Goal: Transaction & Acquisition: Book appointment/travel/reservation

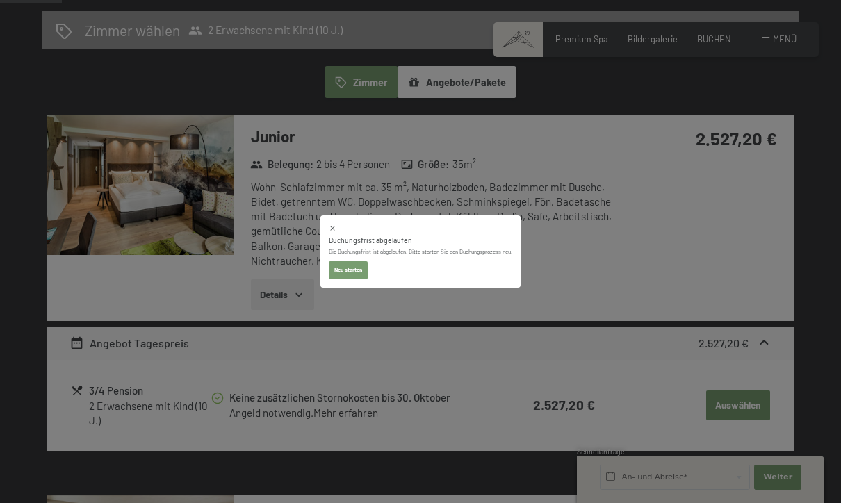
click at [329, 231] on icon at bounding box center [333, 229] width 8 height 8
select select "2025-10-01"
select select "2025-11-01"
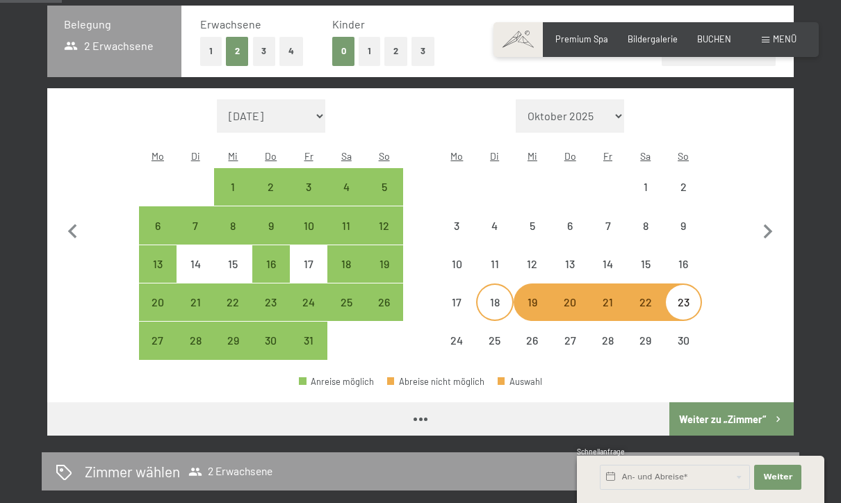
select select "2025-10-01"
select select "2025-11-01"
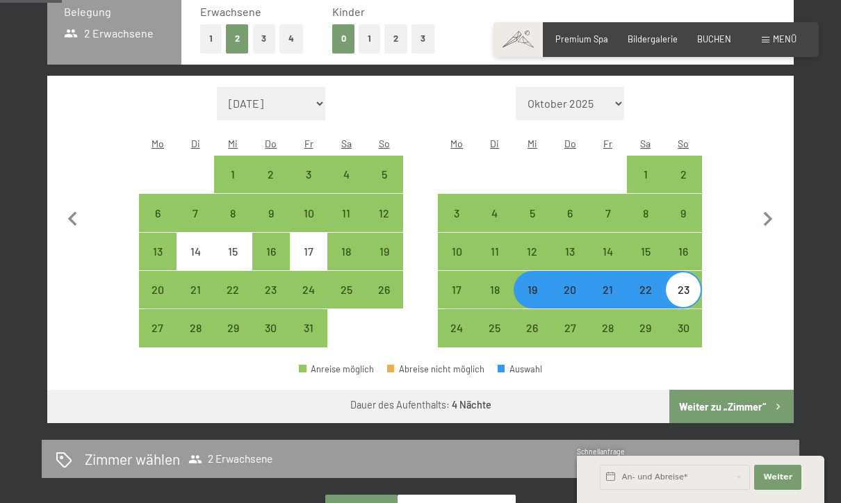
scroll to position [328, 0]
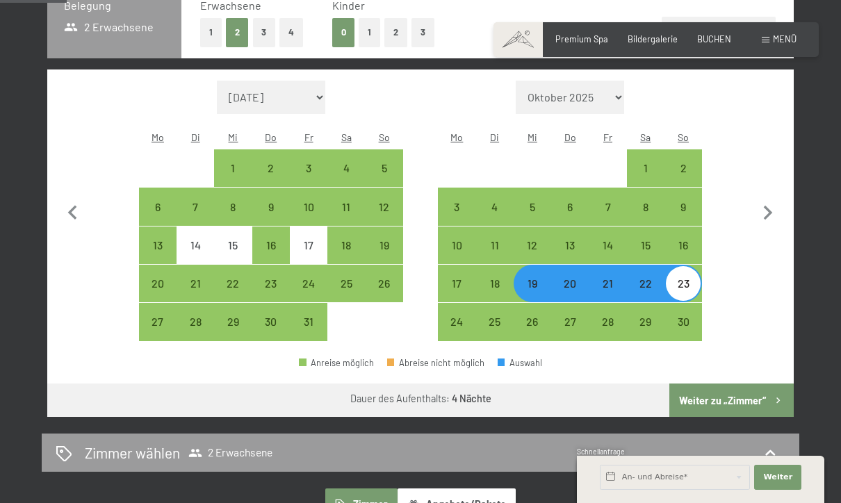
drag, startPoint x: 696, startPoint y: 396, endPoint x: 696, endPoint y: 459, distance: 63.3
click at [696, 396] on button "Weiter zu „Zimmer“" at bounding box center [732, 400] width 124 height 33
select select "2025-10-01"
select select "2025-11-01"
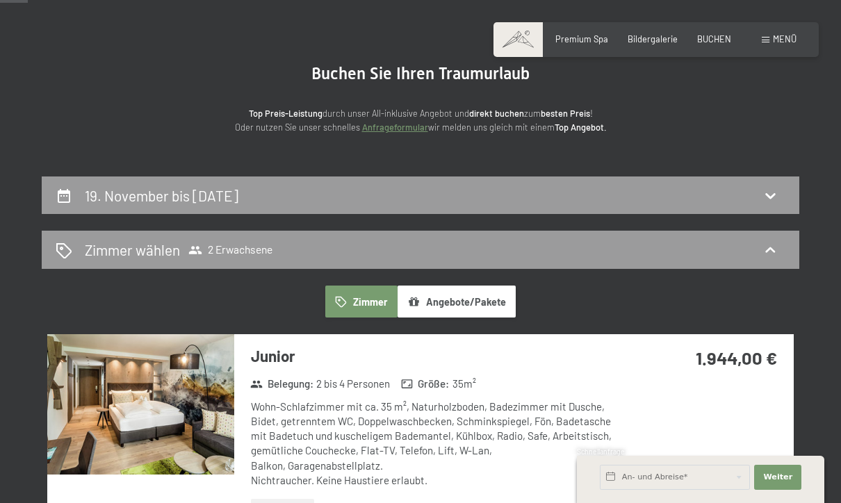
scroll to position [0, 0]
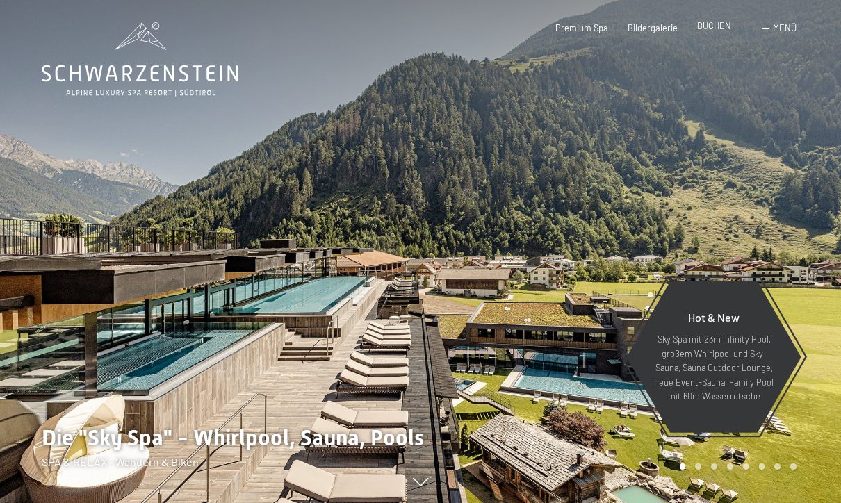
drag, startPoint x: 0, startPoint y: 0, endPoint x: 716, endPoint y: 33, distance: 716.3
click at [716, 33] on div "Premium Spa Bildergalerie BUCHEN" at bounding box center [633, 28] width 235 height 13
click at [716, 28] on span "BUCHEN" at bounding box center [714, 25] width 34 height 11
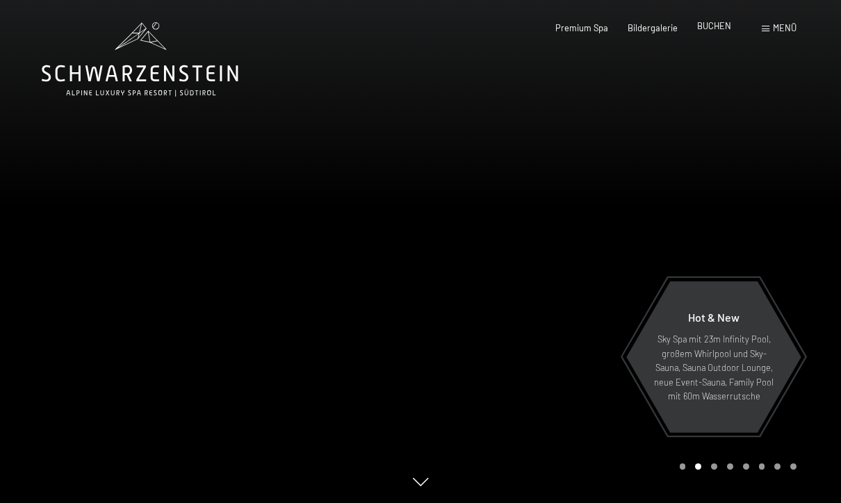
click at [707, 29] on span "BUCHEN" at bounding box center [714, 25] width 34 height 11
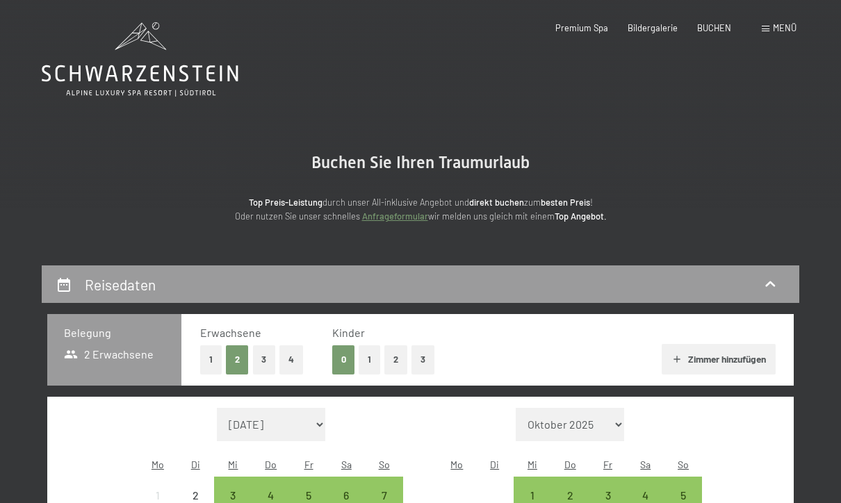
click at [368, 359] on button "1" at bounding box center [370, 360] width 22 height 29
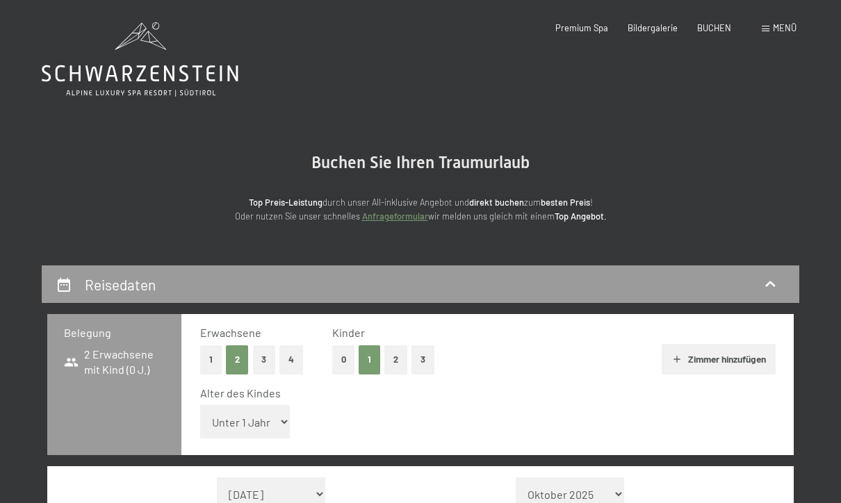
select select "11"
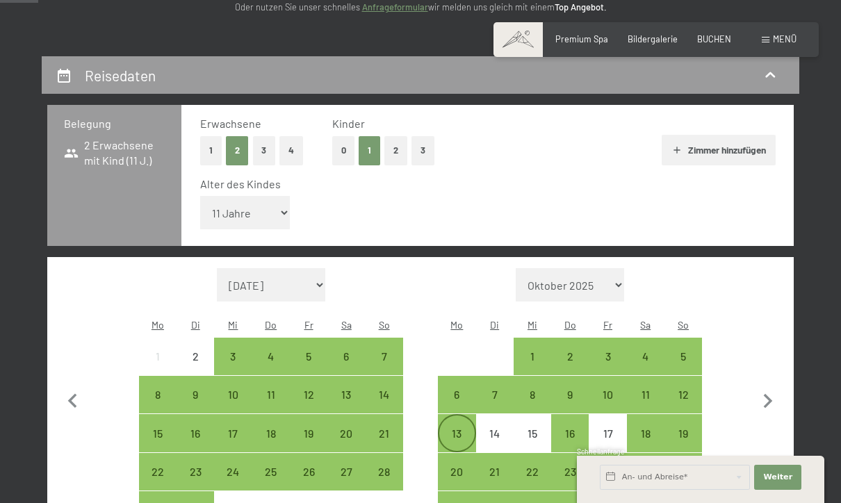
scroll to position [277, 0]
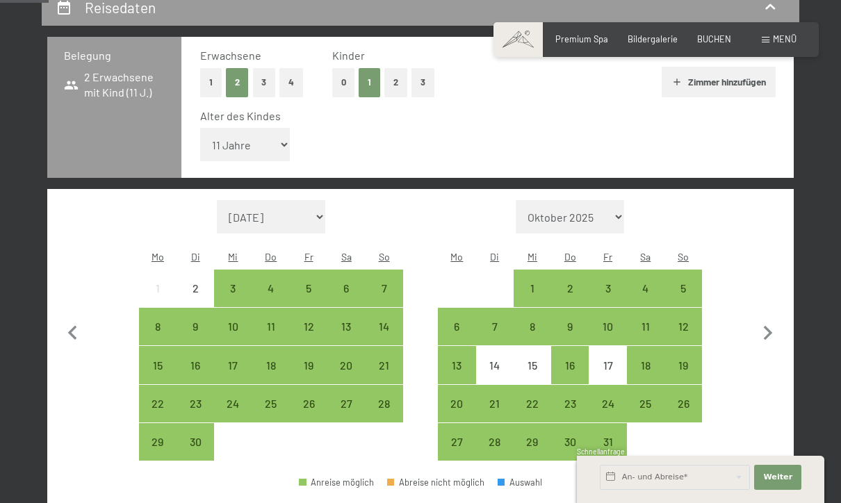
select select "[DATE]"
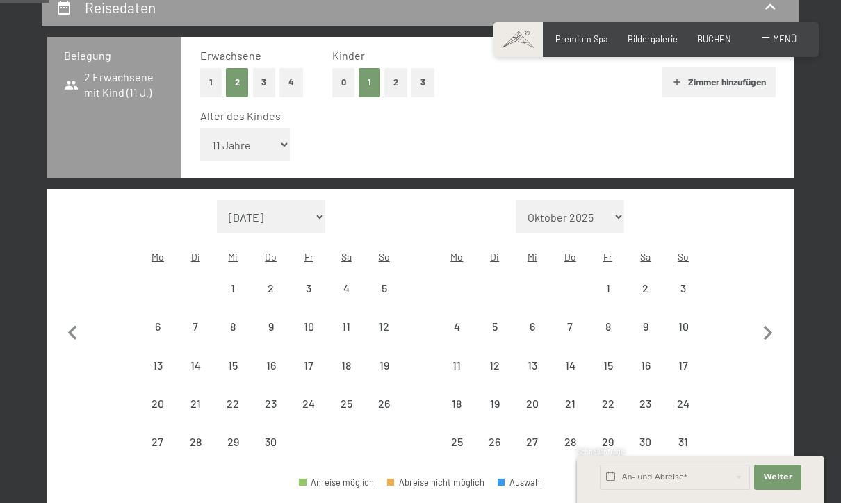
select select "[DATE]"
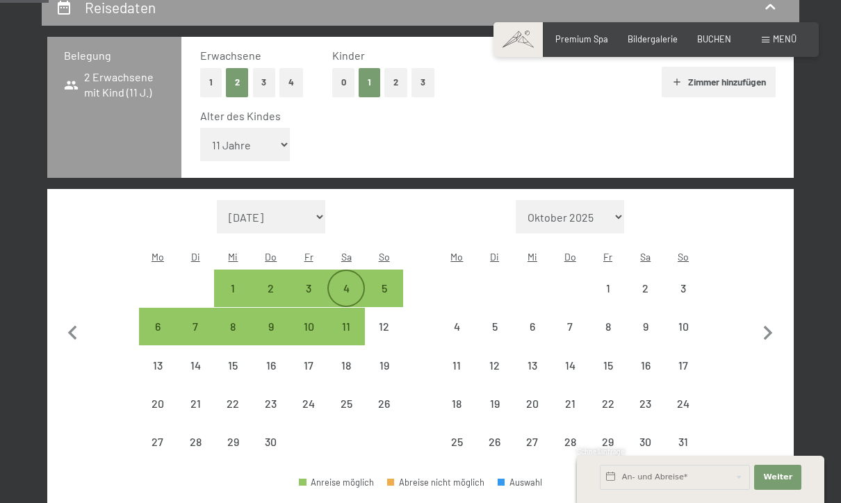
click at [343, 284] on div "4" at bounding box center [346, 300] width 35 height 35
select select "[DATE]"
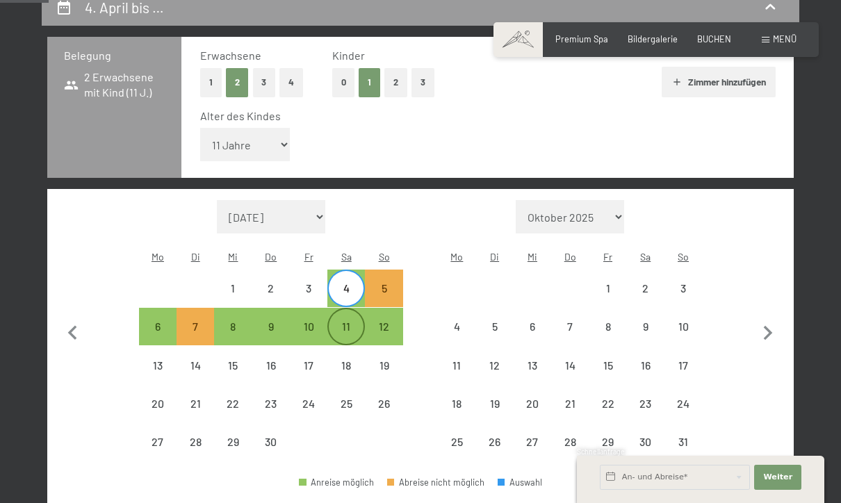
click at [342, 323] on div "11" at bounding box center [346, 338] width 35 height 35
select select "[DATE]"
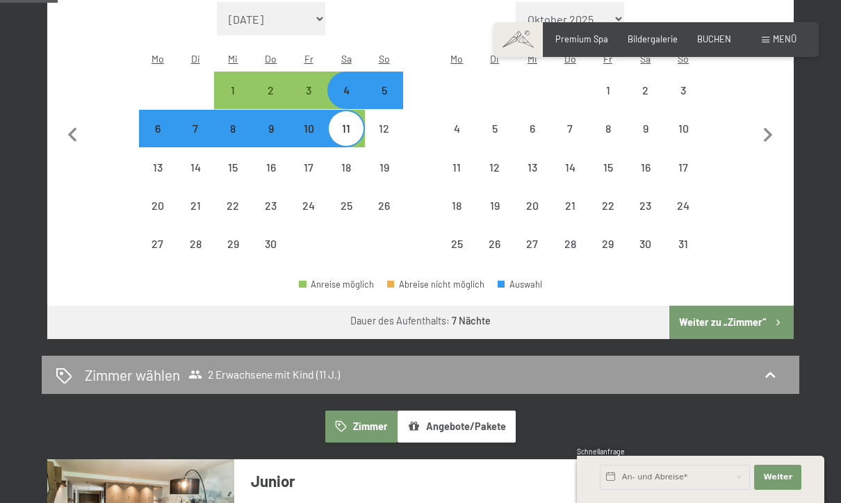
click at [713, 317] on button "Weiter zu „Zimmer“" at bounding box center [732, 322] width 124 height 33
select select "[DATE]"
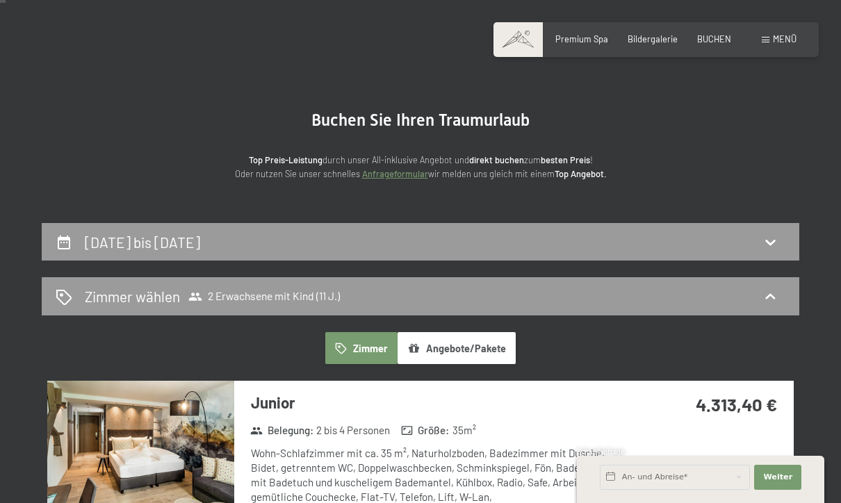
scroll to position [0, 0]
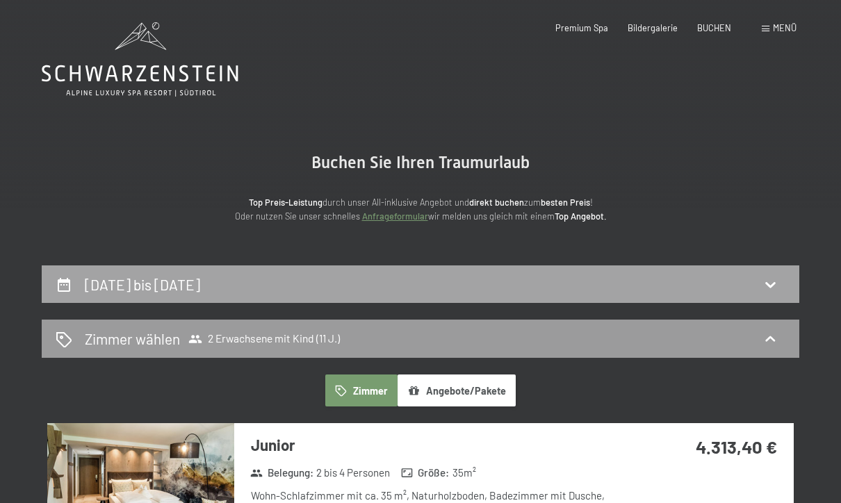
drag, startPoint x: 229, startPoint y: 288, endPoint x: 229, endPoint y: 24, distance: 264.3
click at [200, 288] on h2 "[DATE] bis [DATE]" at bounding box center [142, 284] width 115 height 17
select select "11"
select select "[DATE]"
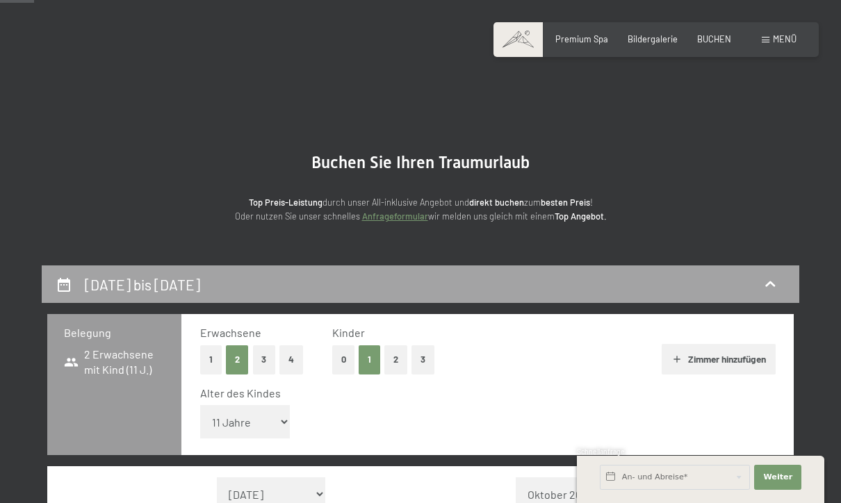
scroll to position [264, 0]
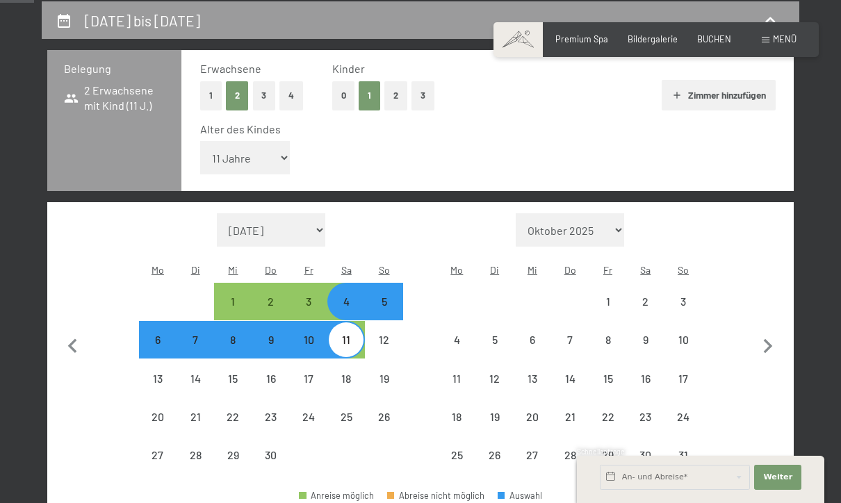
click at [315, 296] on span "Einwilligung Marketing*" at bounding box center [343, 291] width 115 height 14
click at [279, 296] on input "Einwilligung Marketing*" at bounding box center [272, 291] width 14 height 14
click at [316, 296] on span "Einwilligung Marketing*" at bounding box center [343, 291] width 115 height 14
click at [279, 296] on input "Einwilligung Marketing*" at bounding box center [272, 291] width 14 height 14
click at [311, 296] on span "Einwilligung Marketing*" at bounding box center [343, 291] width 115 height 14
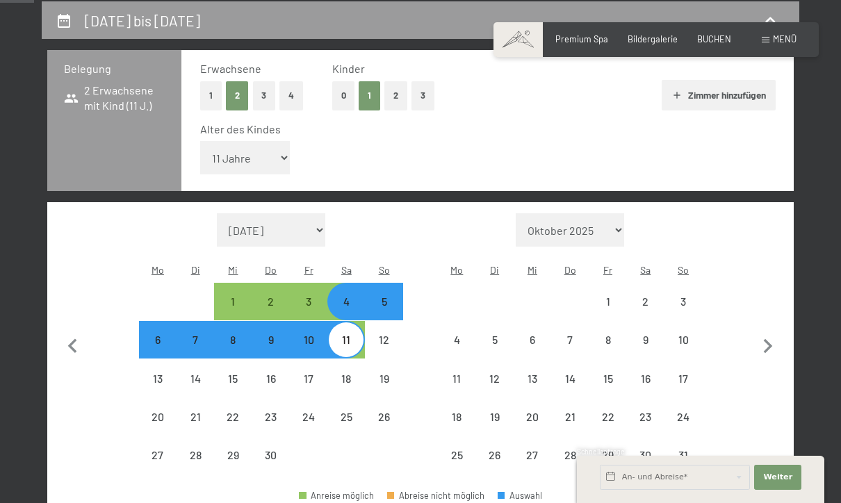
click at [279, 296] on input "Einwilligung Marketing*" at bounding box center [272, 291] width 14 height 14
click at [311, 296] on span "Einwilligung Marketing*" at bounding box center [343, 291] width 115 height 14
click at [279, 296] on input "Einwilligung Marketing*" at bounding box center [272, 291] width 14 height 14
click at [341, 298] on span "Einwilligung Marketing*" at bounding box center [343, 291] width 115 height 14
click at [279, 298] on input "Einwilligung Marketing*" at bounding box center [272, 291] width 14 height 14
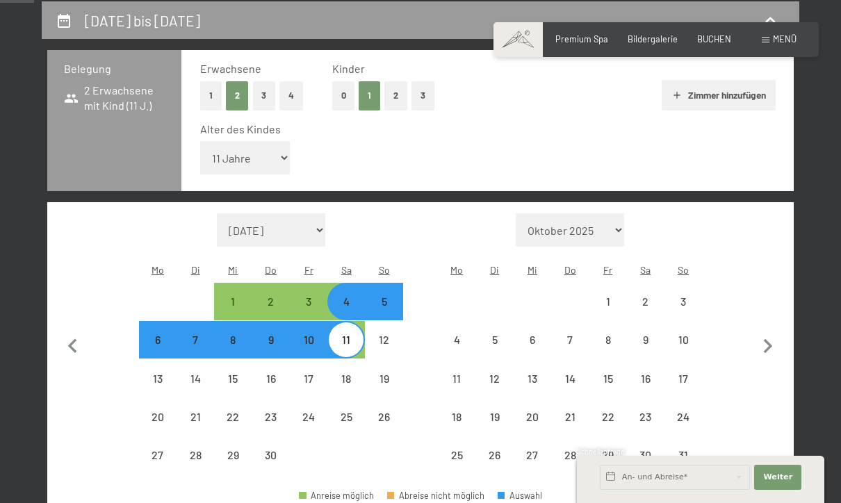
checkbox input "false"
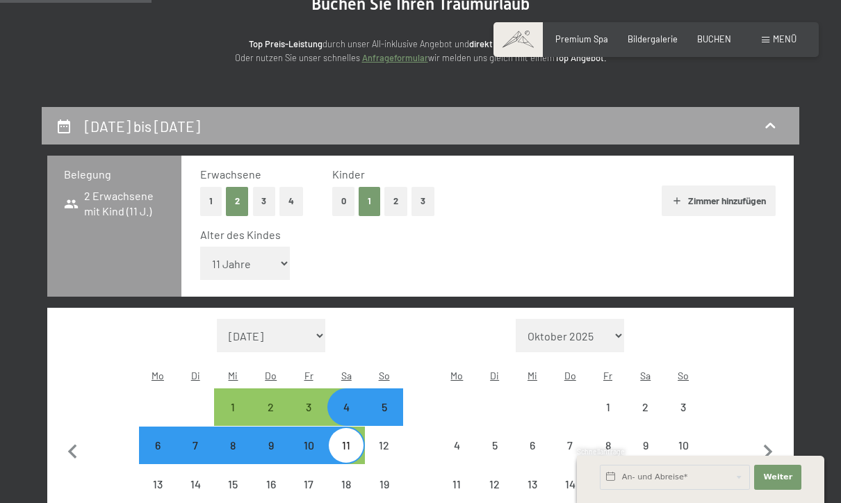
scroll to position [315, 0]
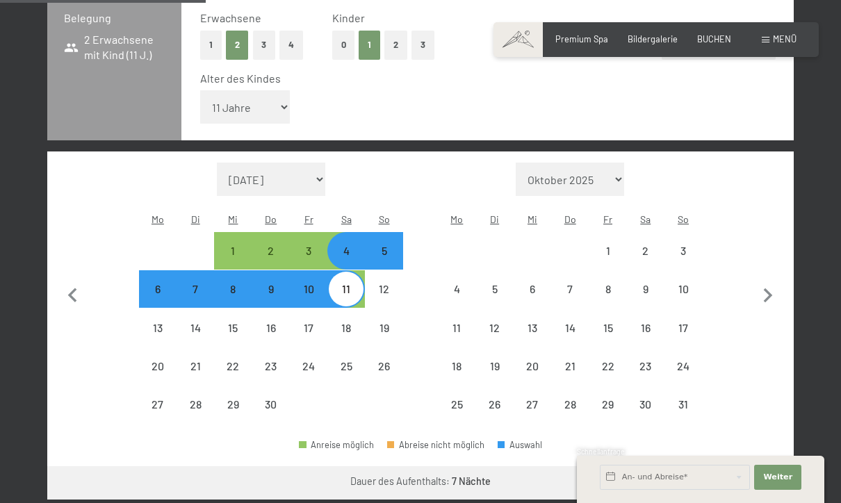
click at [341, 238] on div "4" at bounding box center [346, 251] width 35 height 35
select select "[DATE]"
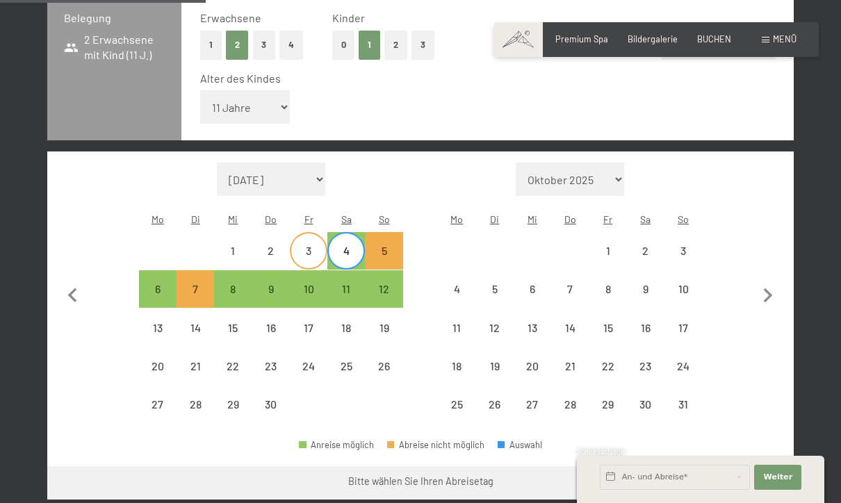
click at [317, 245] on div "3" at bounding box center [308, 262] width 35 height 35
select select "[DATE]"
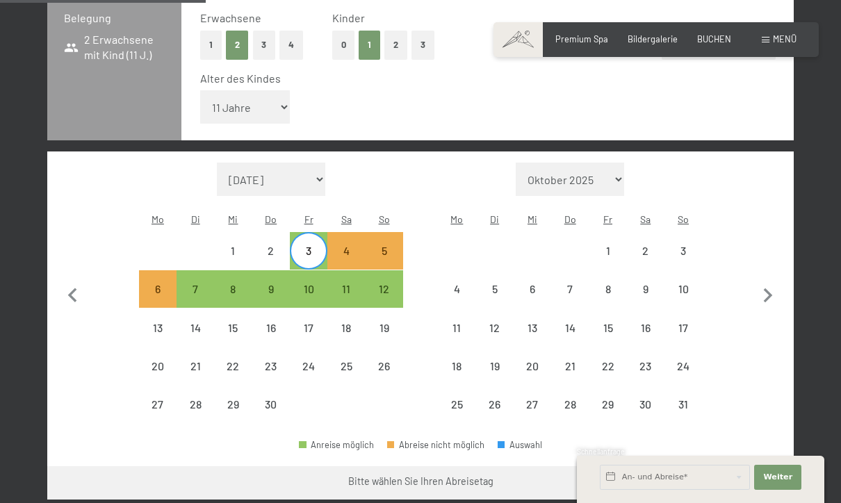
click at [317, 245] on div "3" at bounding box center [308, 262] width 35 height 35
select select "[DATE]"
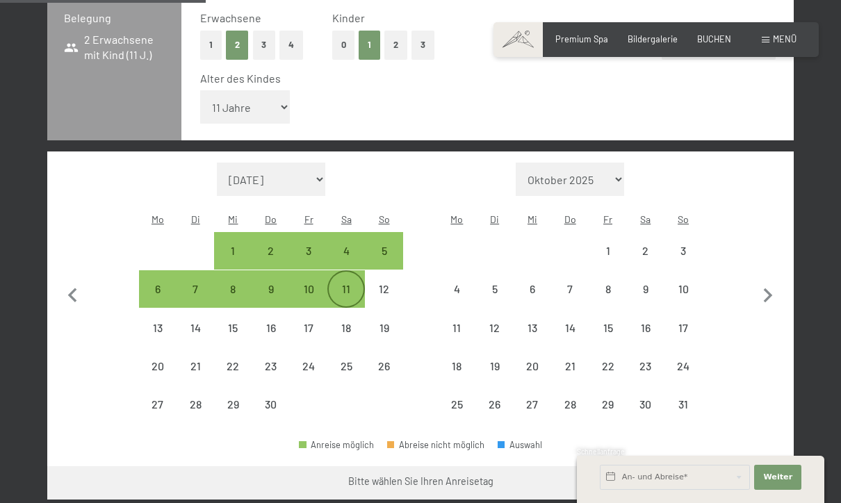
click at [348, 284] on div "11" at bounding box center [346, 301] width 35 height 35
select select "[DATE]"
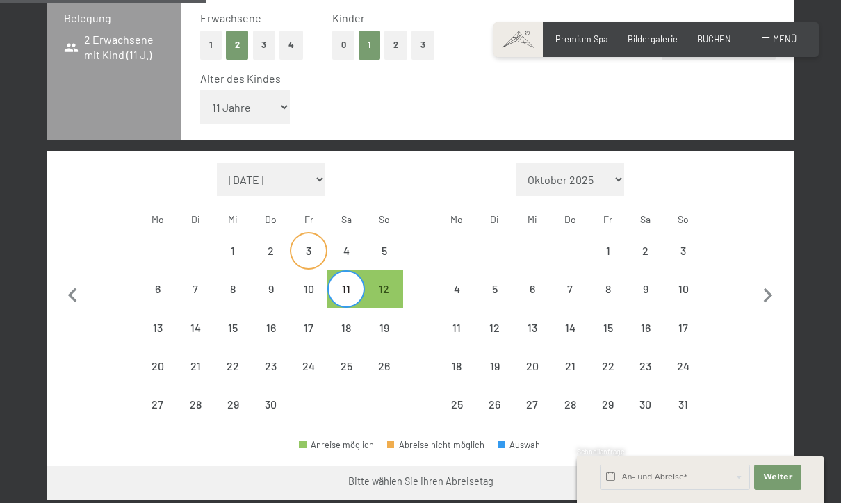
click at [311, 245] on div "3" at bounding box center [308, 262] width 35 height 35
select select "[DATE]"
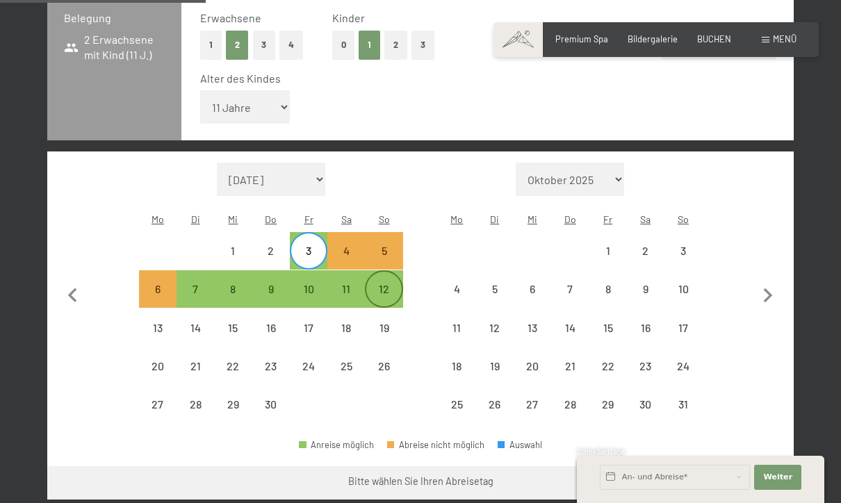
click at [381, 284] on div "12" at bounding box center [383, 301] width 35 height 35
select select "[DATE]"
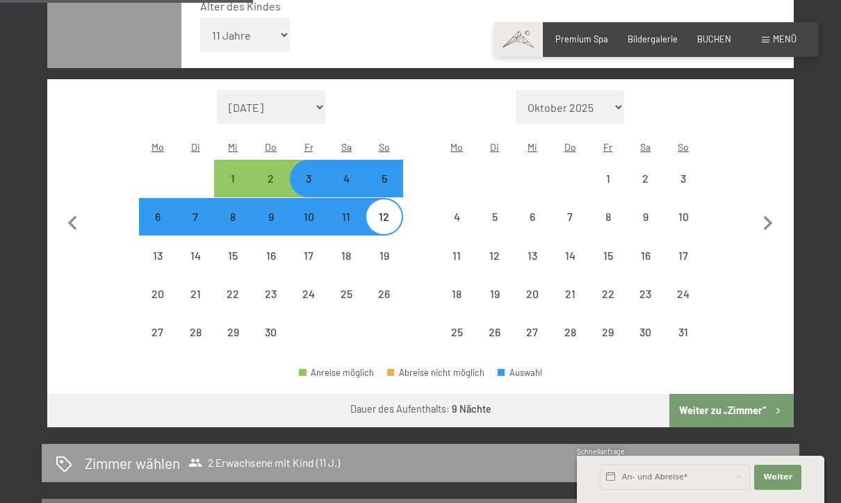
click at [740, 408] on button "Weiter zu „Zimmer“" at bounding box center [732, 410] width 124 height 33
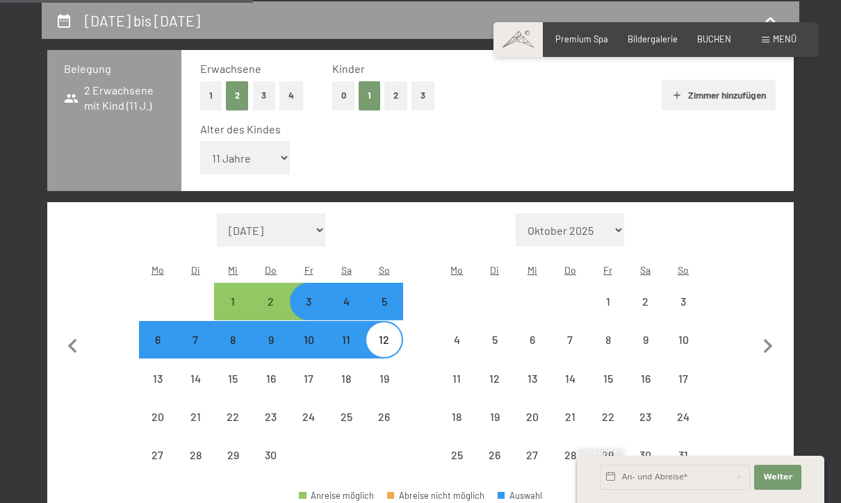
select select "[DATE]"
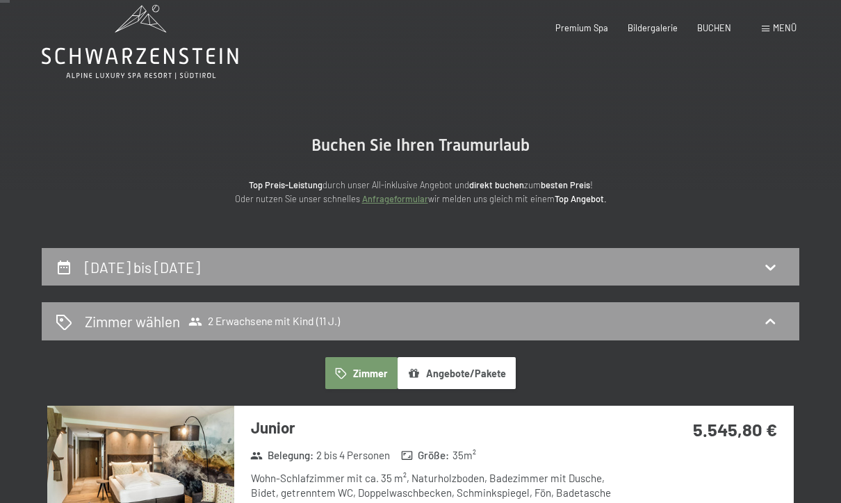
scroll to position [0, 0]
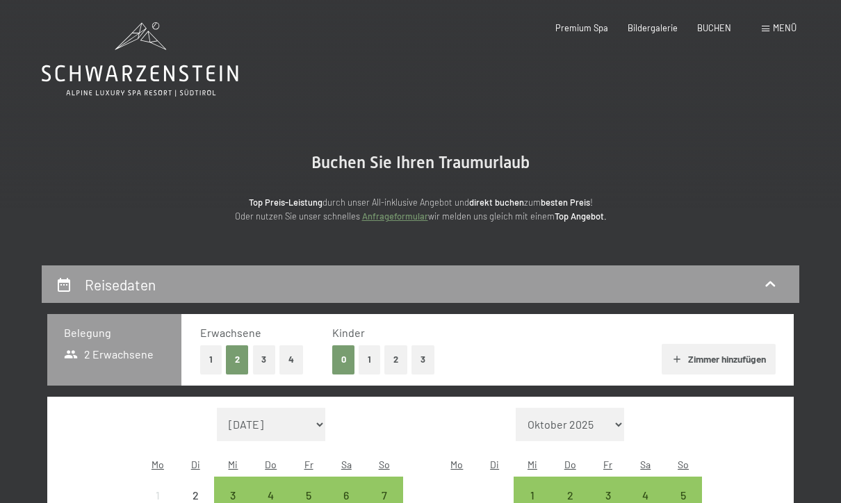
click at [365, 357] on button "1" at bounding box center [370, 360] width 22 height 29
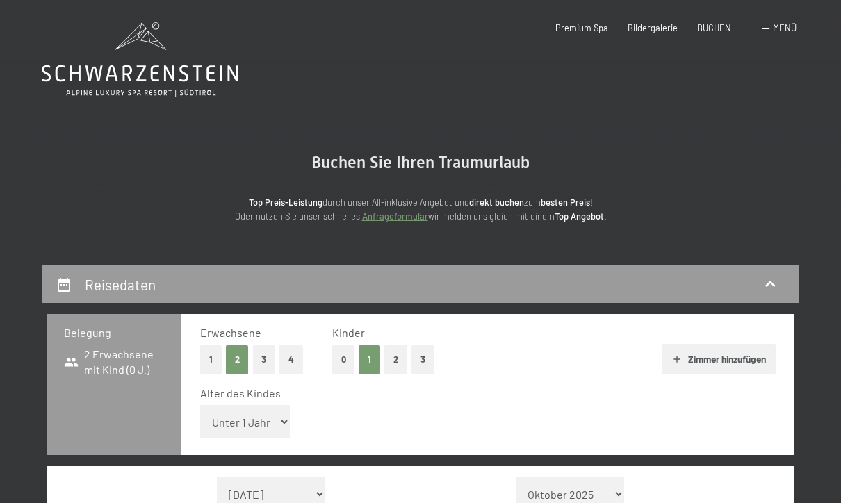
select select "11"
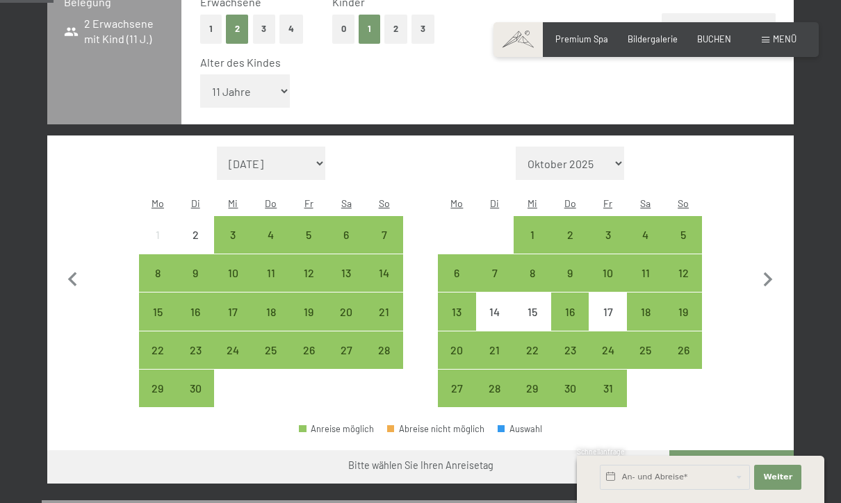
scroll to position [334, 0]
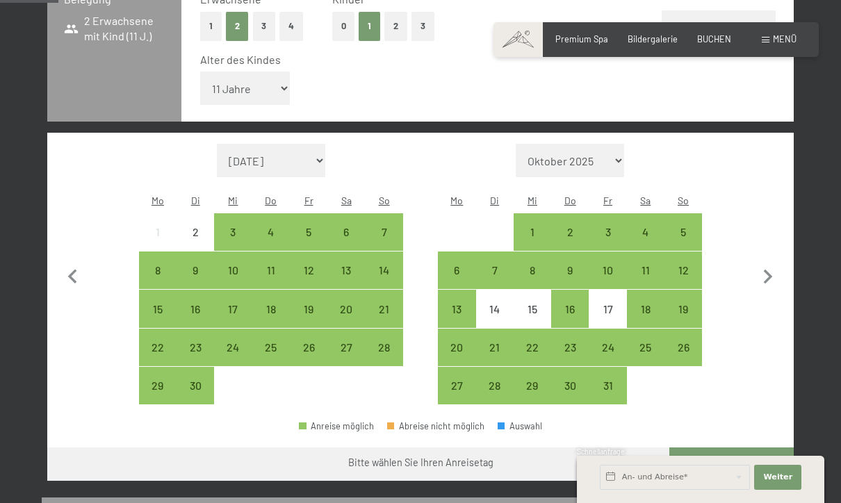
select select "[DATE]"
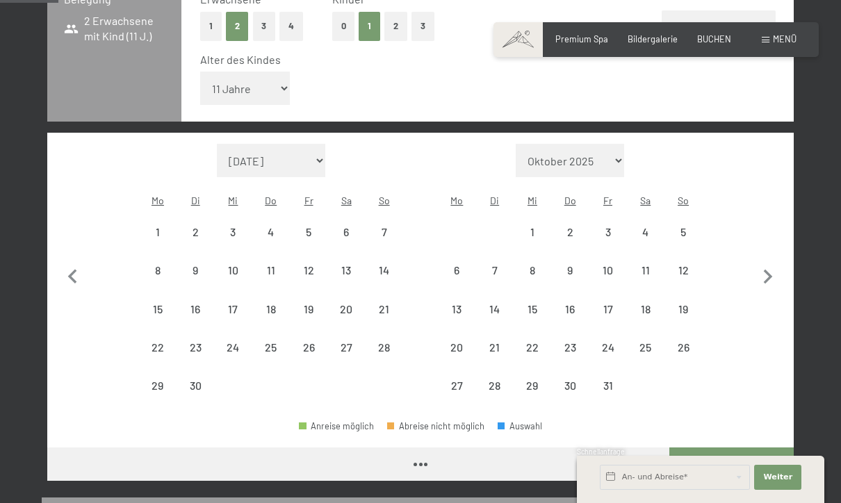
select select "[DATE]"
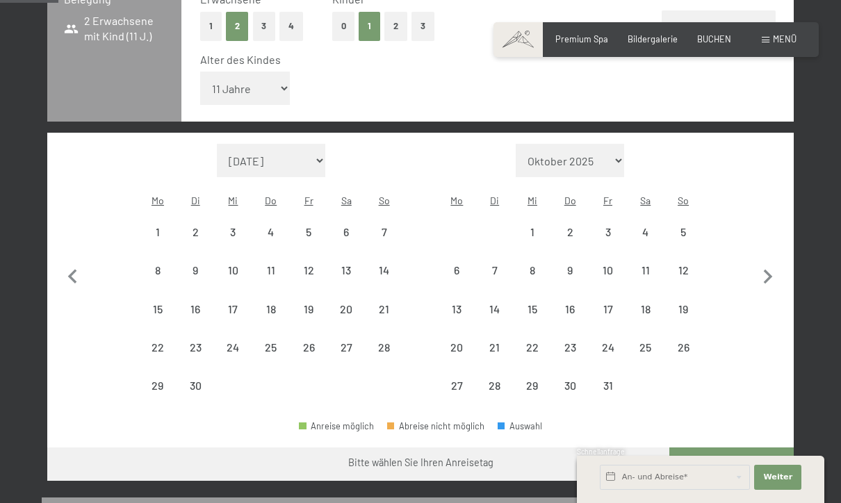
select select "[DATE]"
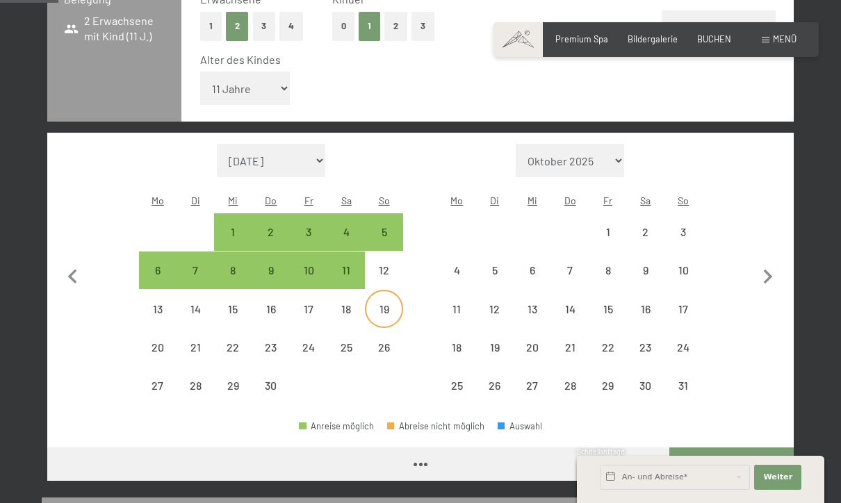
select select "[DATE]"
click at [352, 227] on div "4" at bounding box center [346, 244] width 35 height 35
select select "[DATE]"
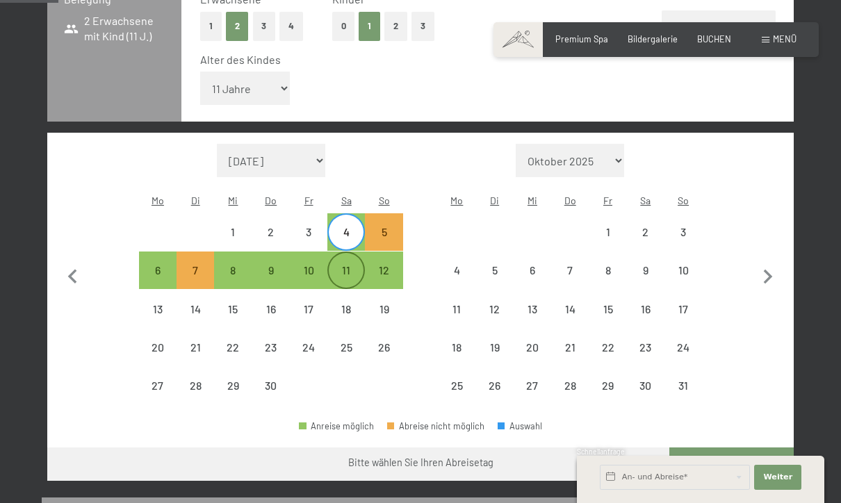
click at [348, 274] on div "11" at bounding box center [346, 282] width 35 height 35
select select "[DATE]"
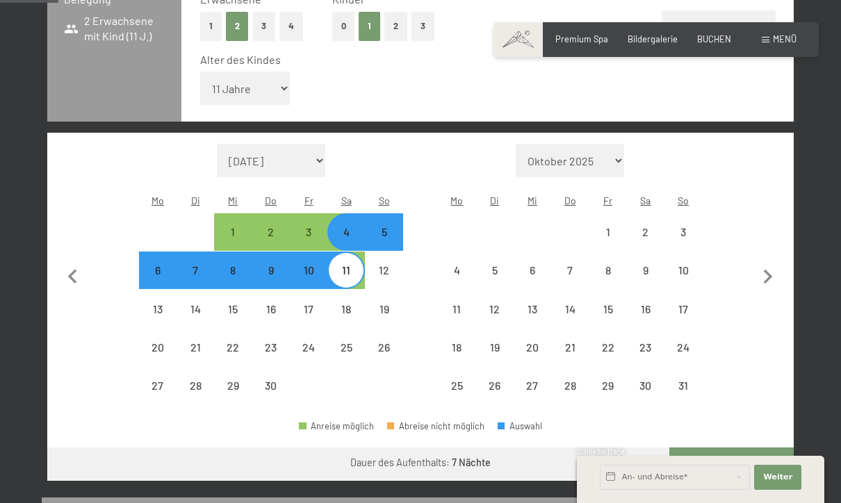
click at [709, 457] on button "Weiter zu „Zimmer“" at bounding box center [732, 464] width 124 height 33
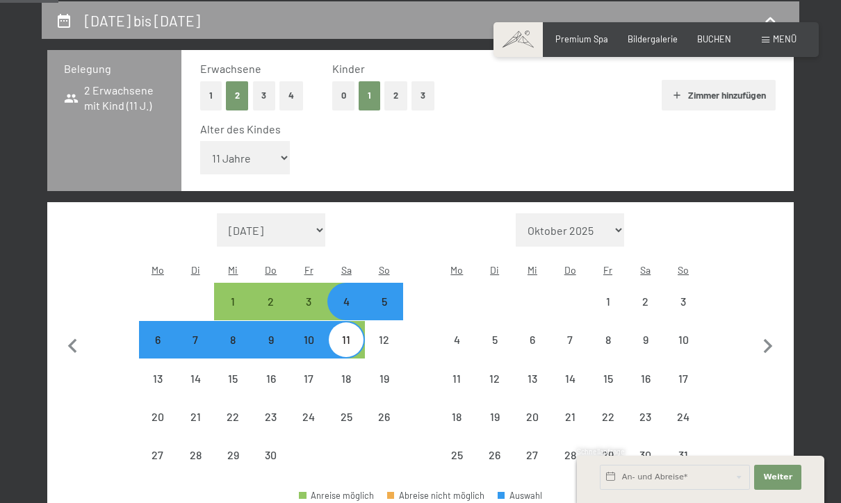
select select "[DATE]"
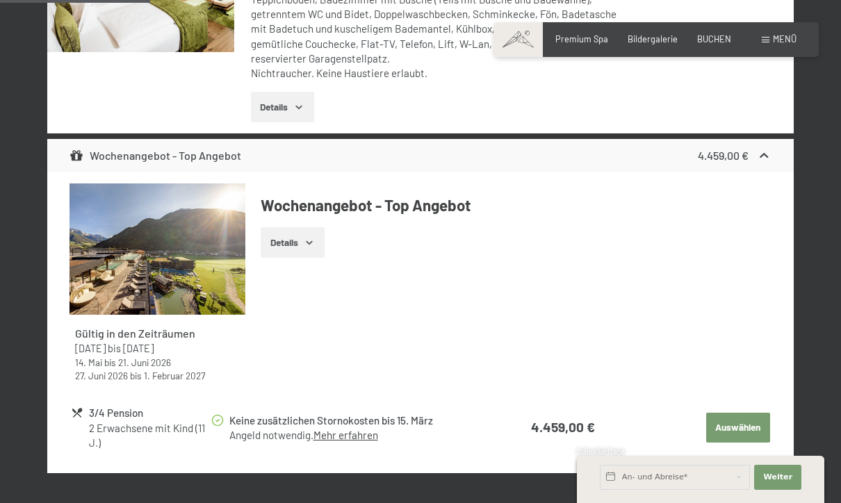
scroll to position [1085, 0]
